Goal: Information Seeking & Learning: Learn about a topic

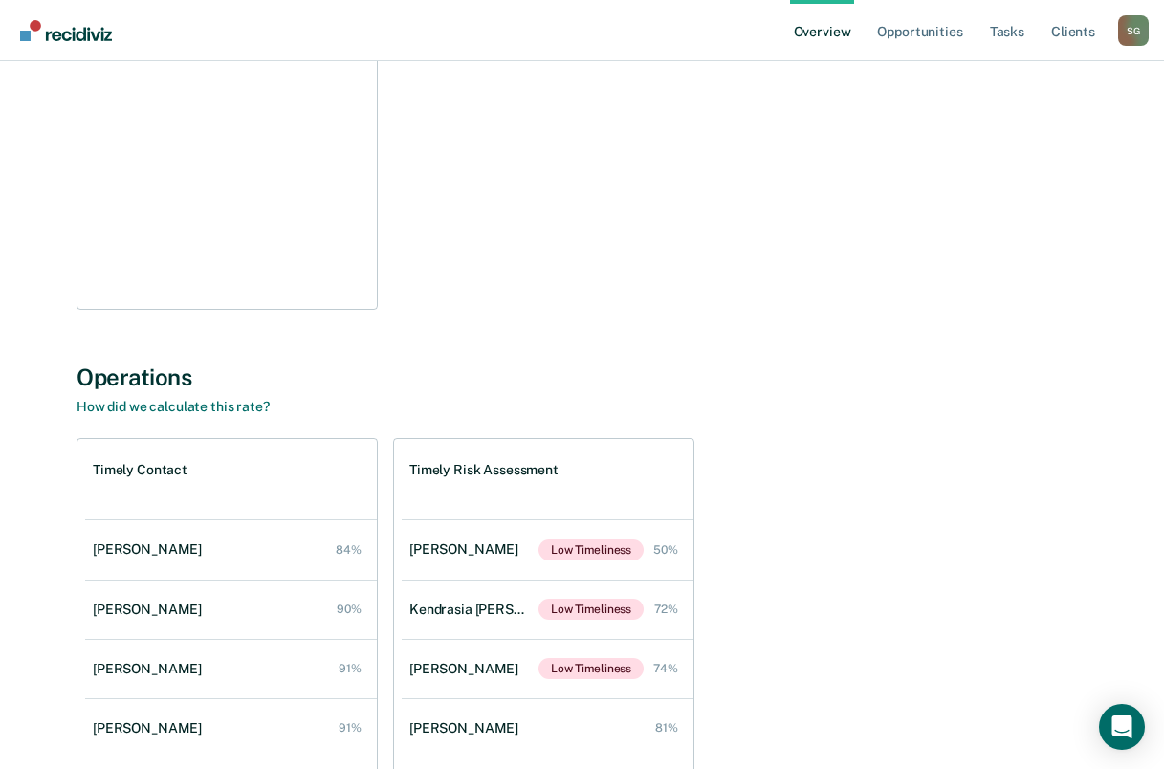
scroll to position [382, 0]
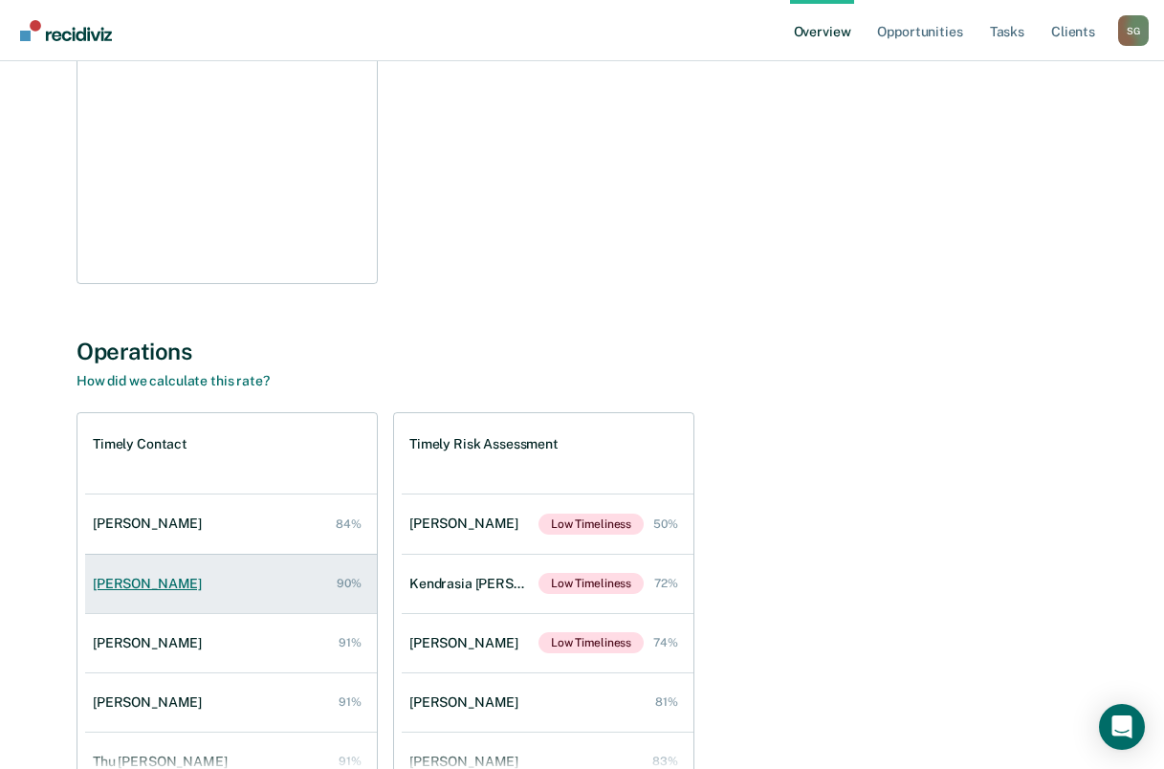
click at [147, 587] on div "[PERSON_NAME]" at bounding box center [151, 584] width 117 height 16
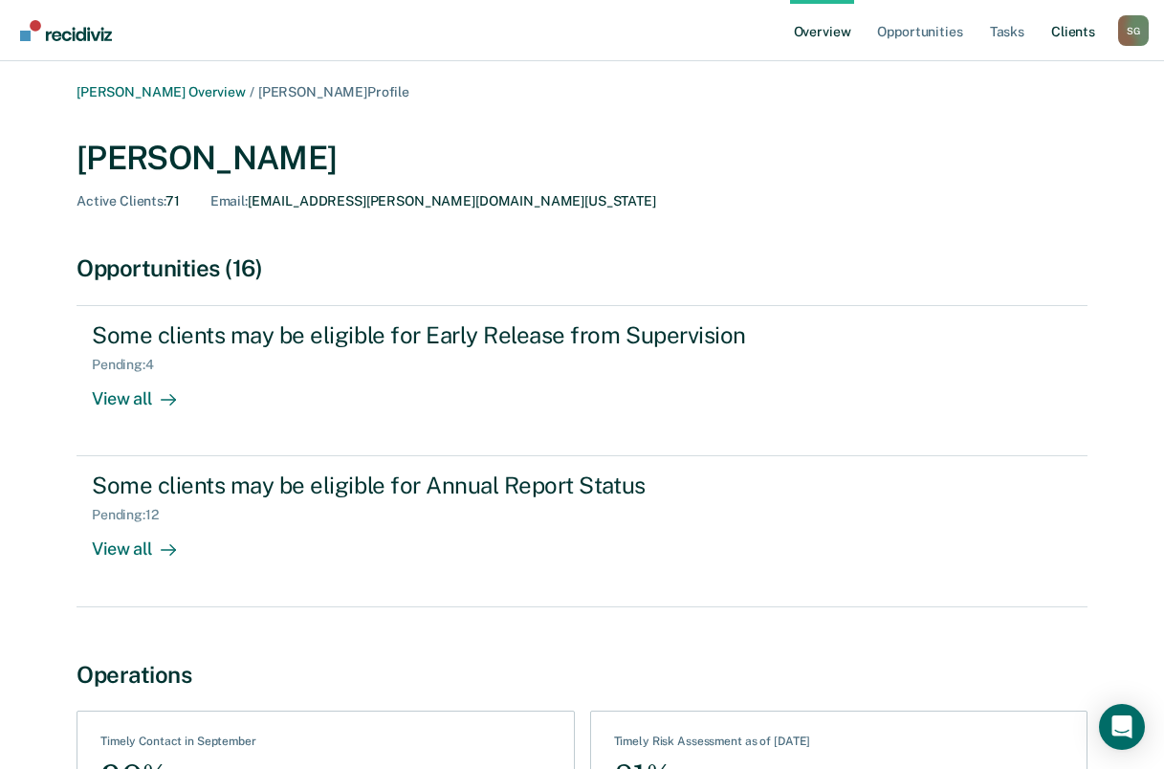
click at [1060, 28] on link "Client s" at bounding box center [1073, 30] width 52 height 61
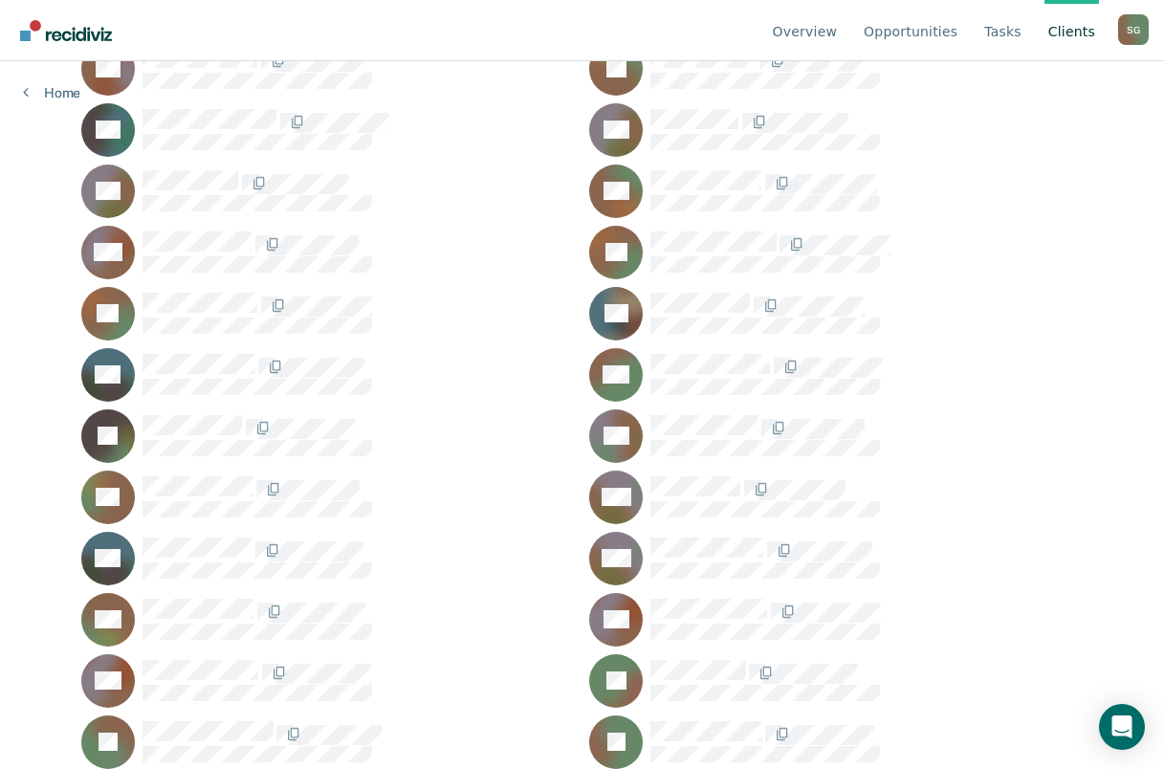
scroll to position [765, 0]
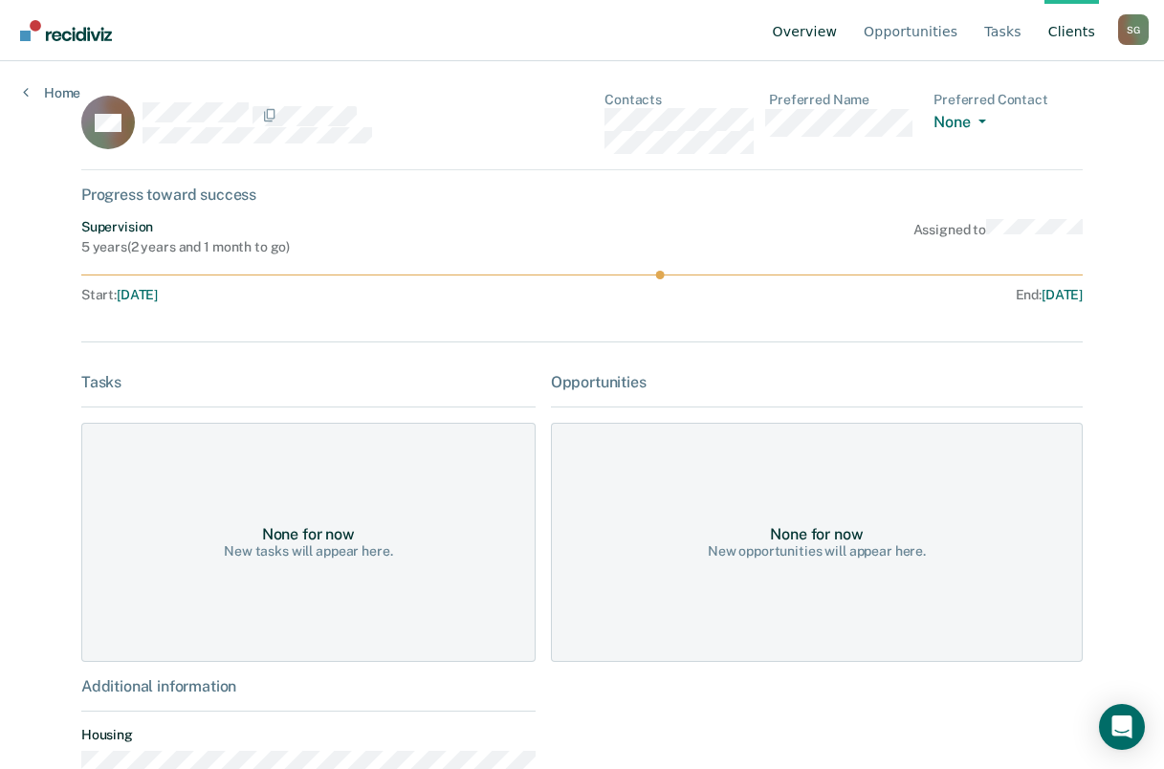
click at [819, 25] on link "Overview" at bounding box center [805, 30] width 73 height 61
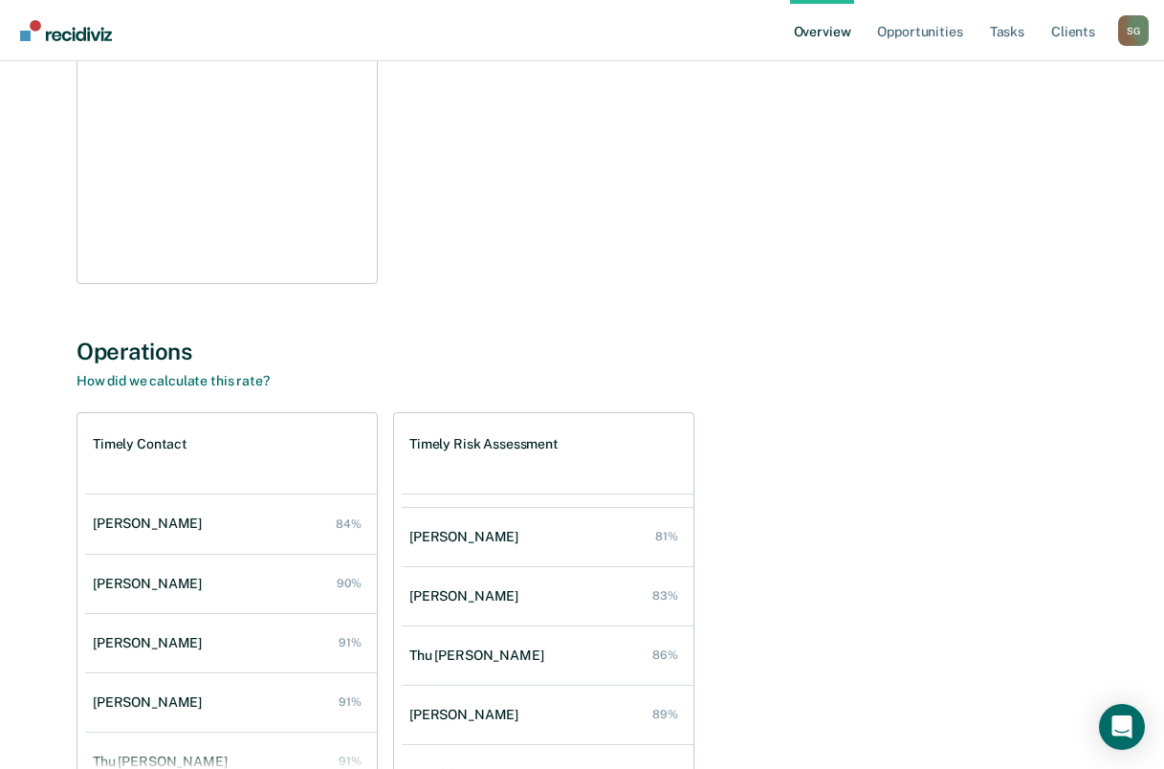
scroll to position [191, 0]
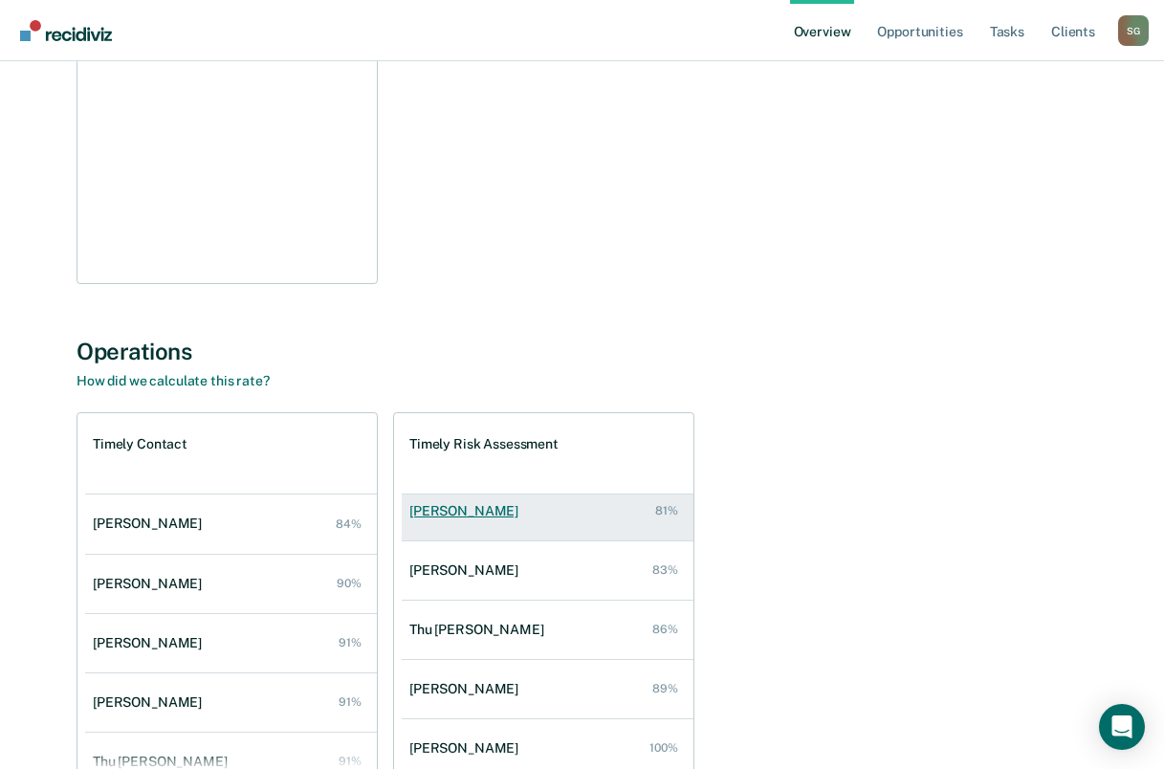
click at [482, 504] on div "[PERSON_NAME]" at bounding box center [467, 511] width 117 height 16
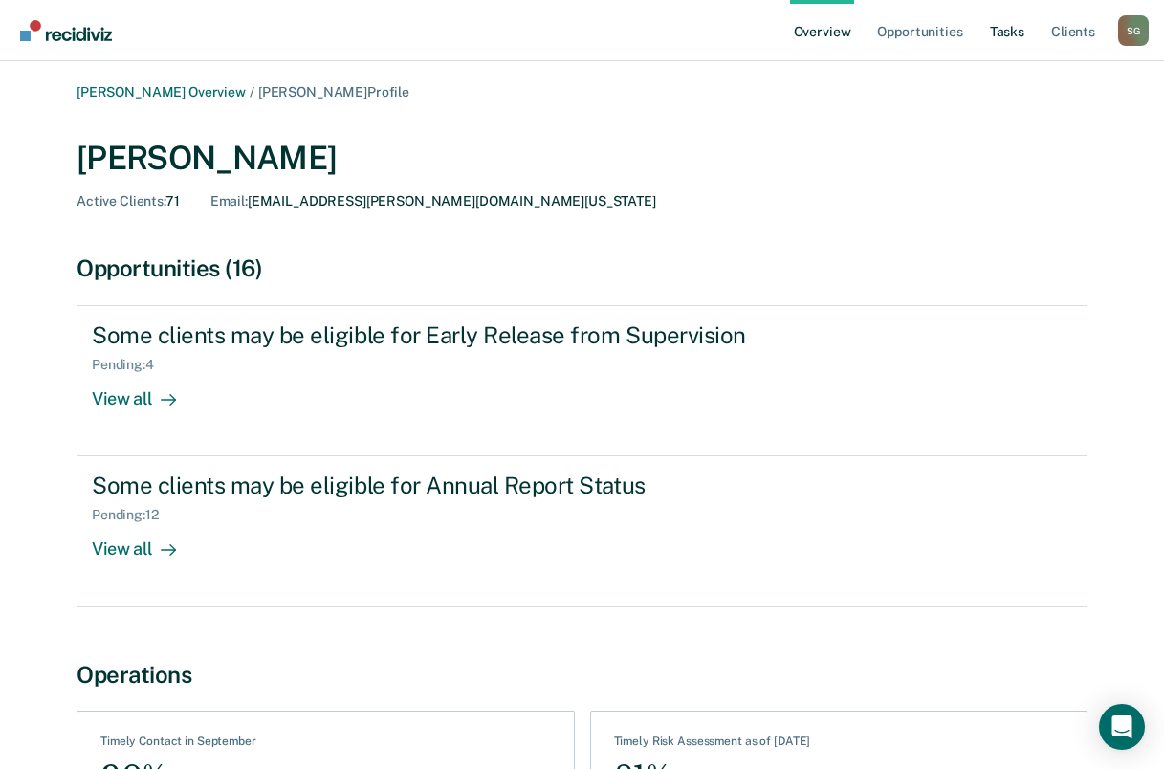
click at [1004, 31] on link "Tasks" at bounding box center [1007, 30] width 42 height 61
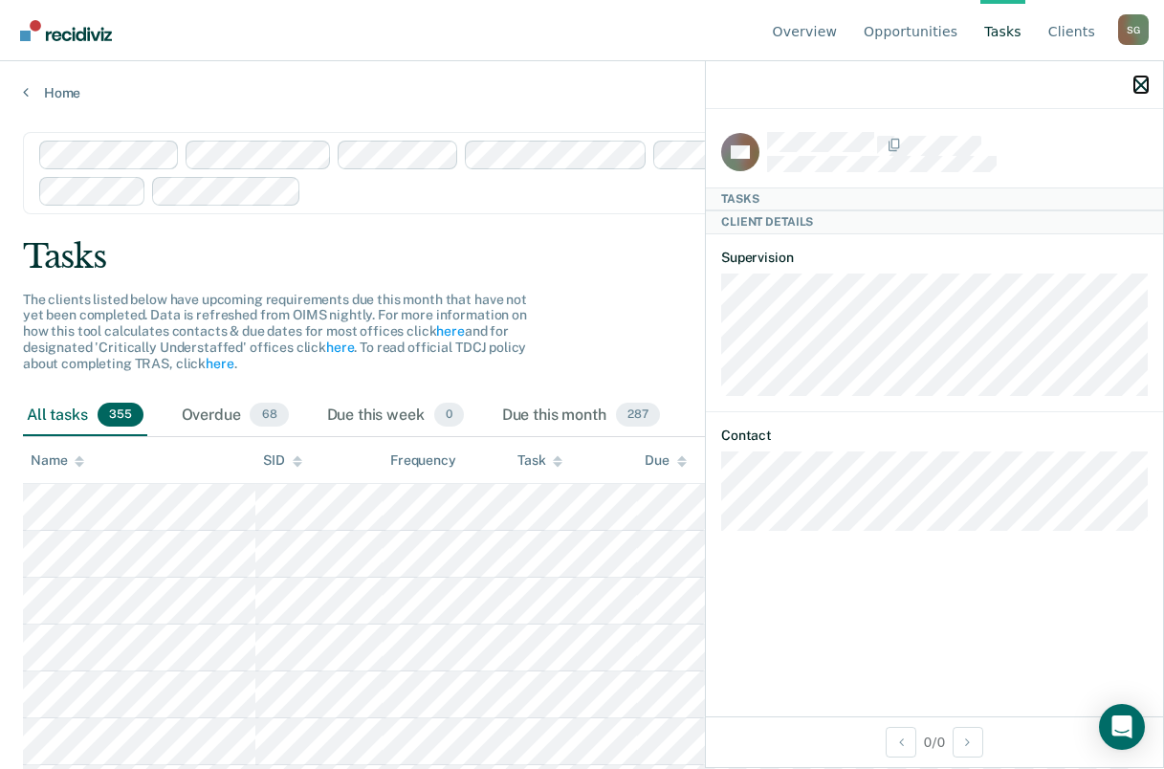
click at [1137, 85] on icon "button" at bounding box center [1140, 84] width 13 height 13
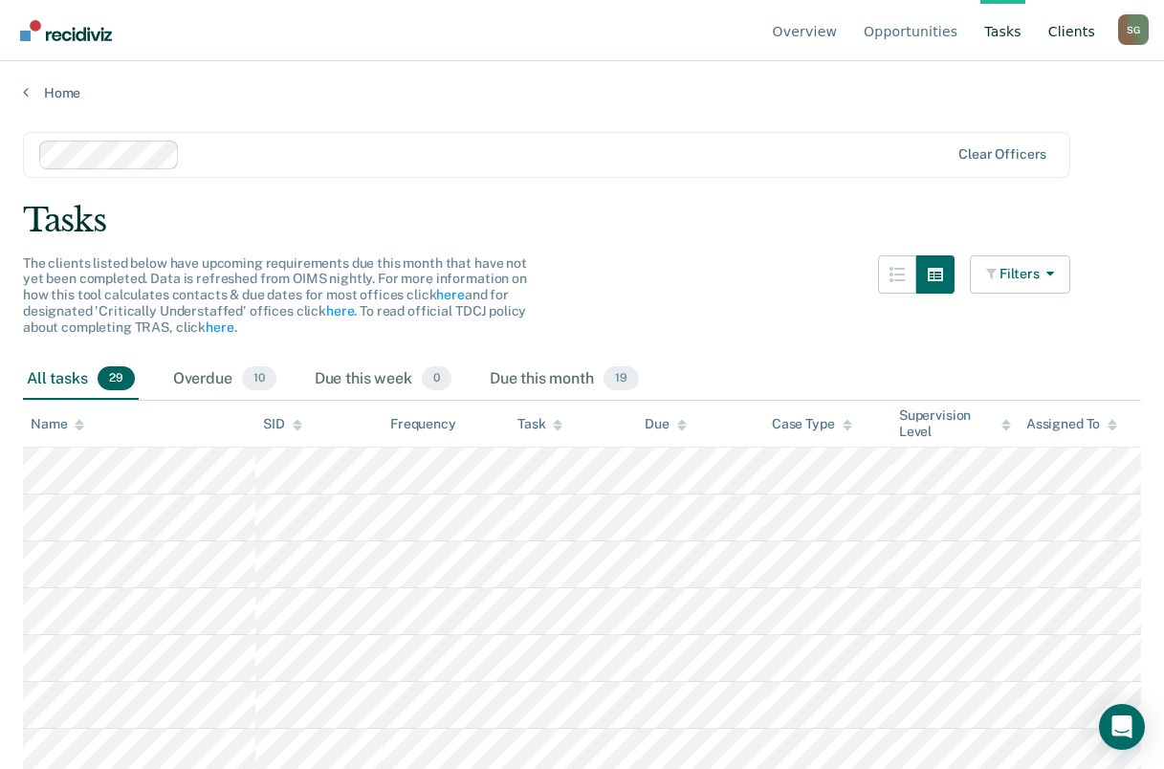
click at [1070, 34] on link "Client s" at bounding box center [1071, 30] width 55 height 61
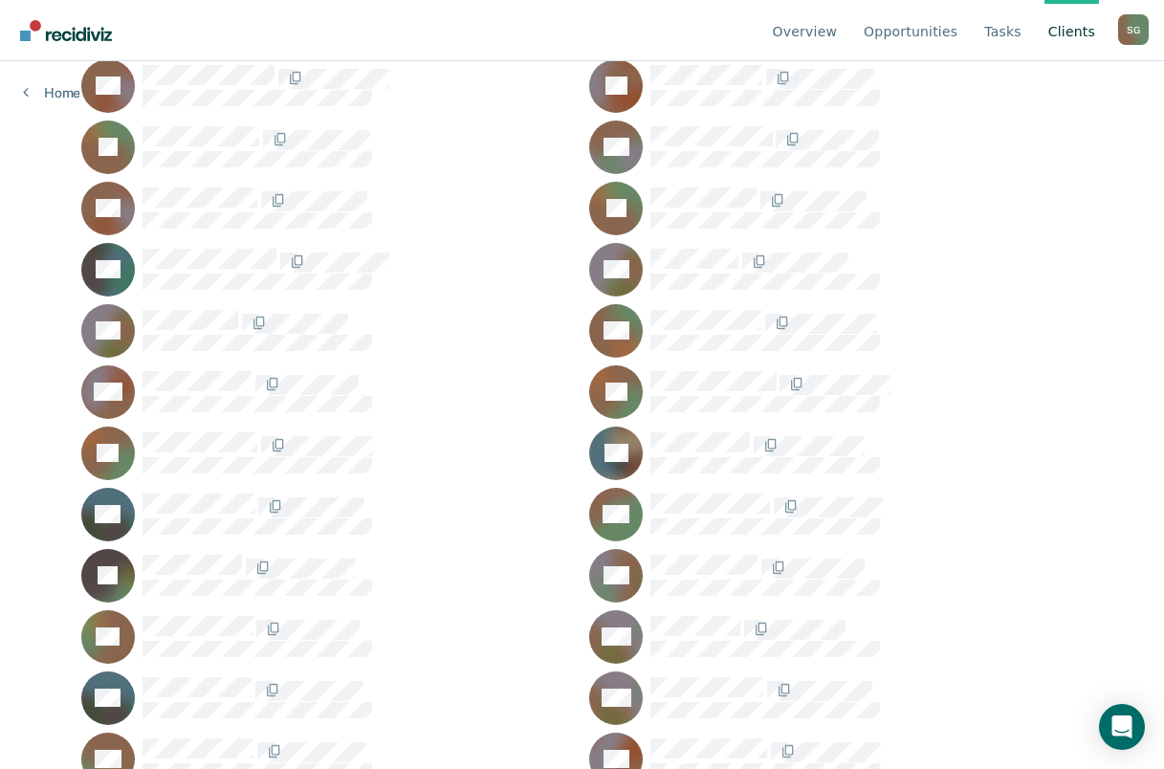
scroll to position [574, 0]
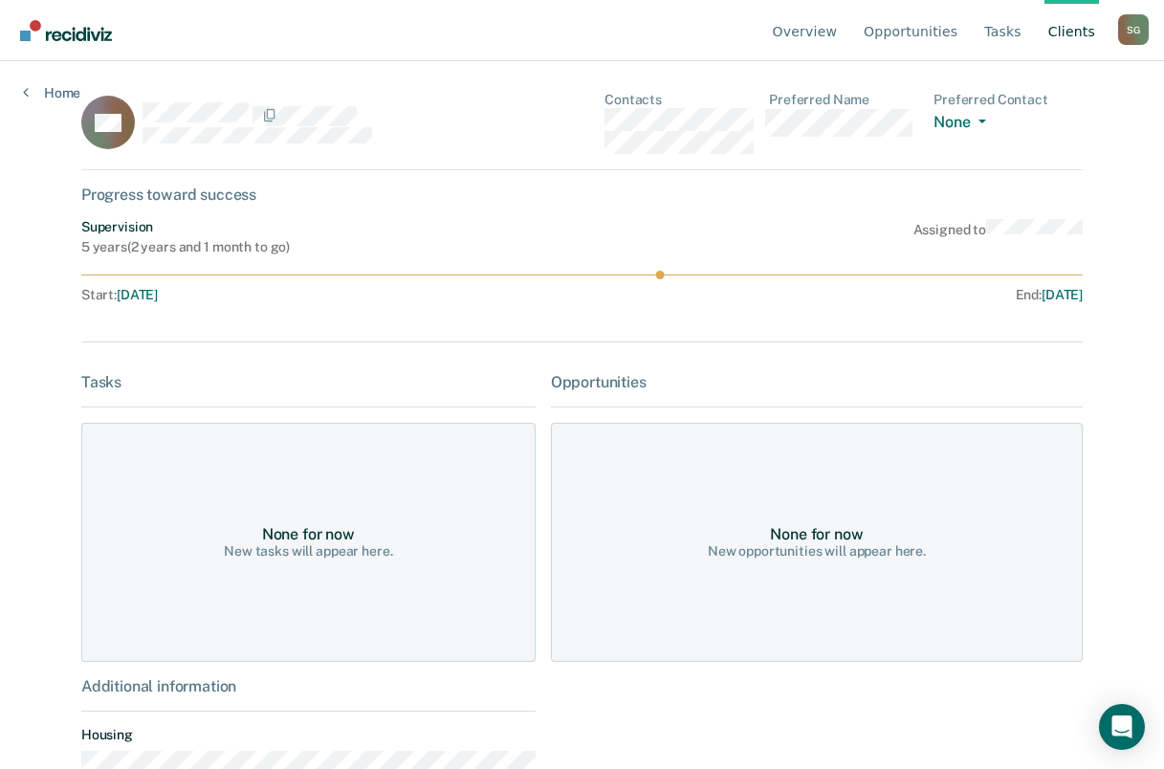
click at [1131, 27] on div "S G" at bounding box center [1133, 29] width 31 height 31
click at [864, 241] on div "Supervision 5 years ( 2 years and 1 month to go ) Assigned to" at bounding box center [581, 237] width 1001 height 36
drag, startPoint x: 660, startPoint y: 270, endPoint x: 680, endPoint y: 279, distance: 22.2
click at [680, 279] on div "Supervision 5 years ( 2 years and 1 month to go ) Assigned to Start : [DATE] En…" at bounding box center [581, 264] width 1001 height 91
